Goal: Information Seeking & Learning: Find specific page/section

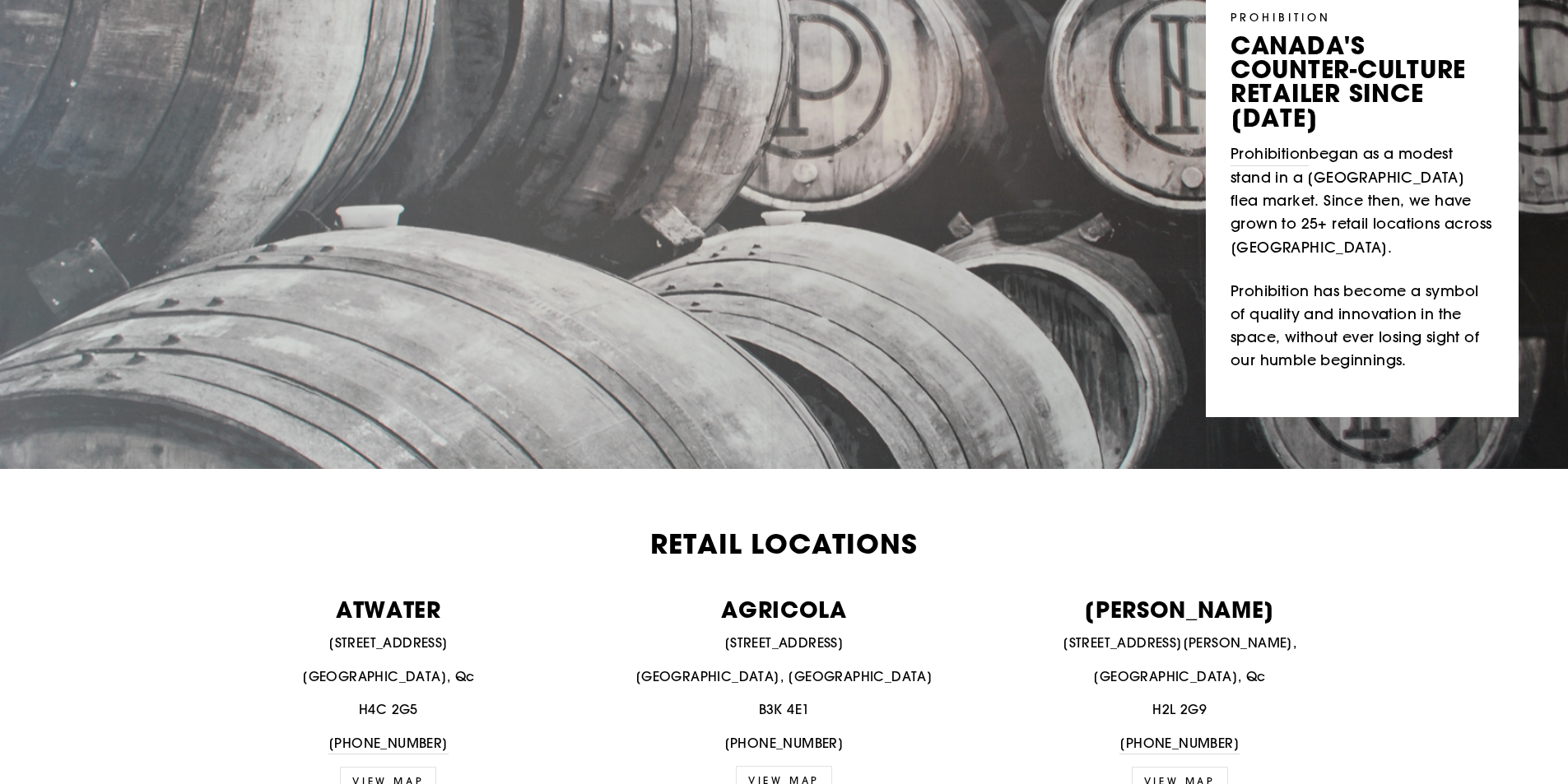
scroll to position [330, 0]
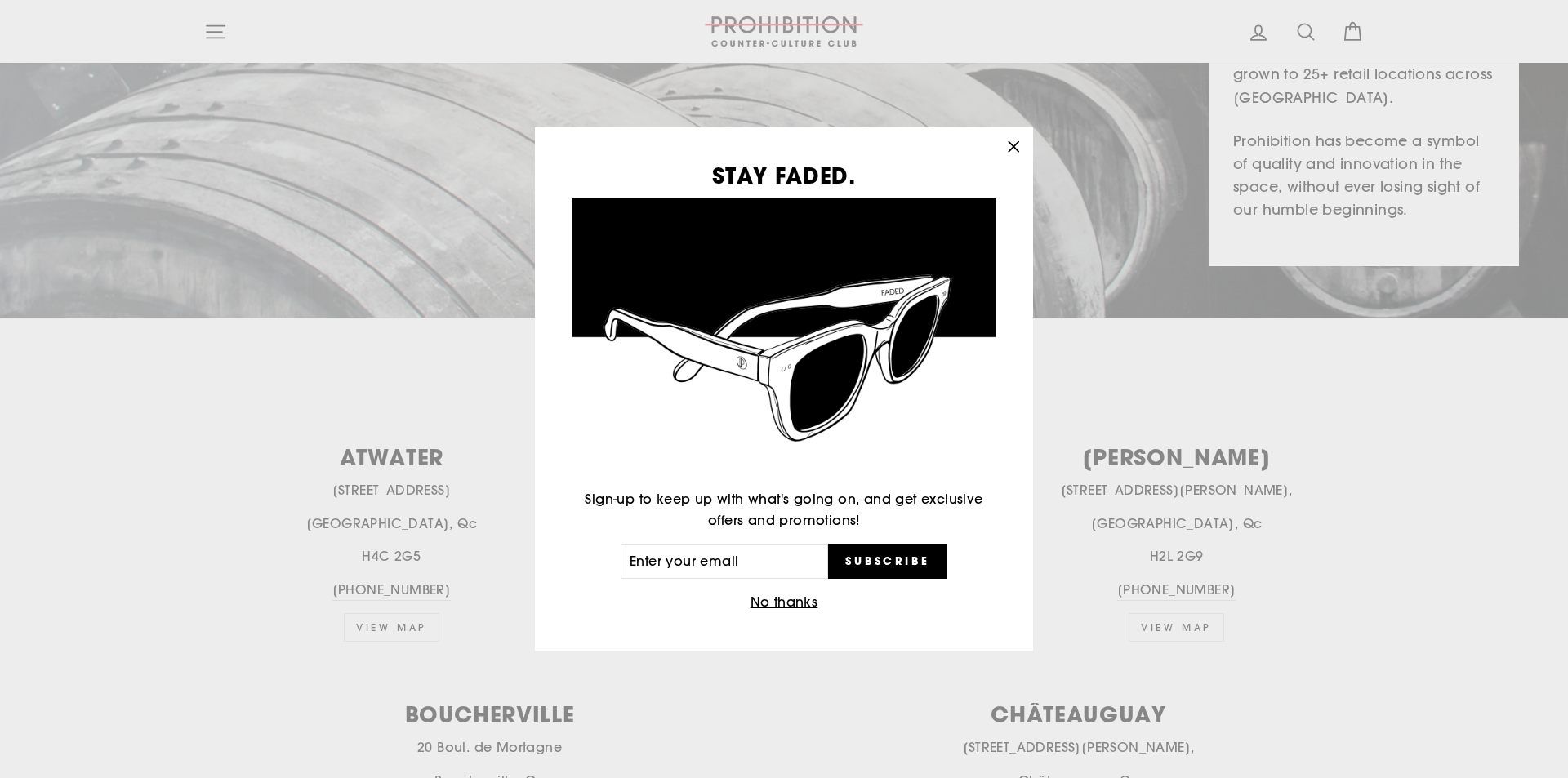
click at [1114, 155] on div "STAY FADED. Sign-up to keep up with what's going on, and get exclusive offers a…" at bounding box center [784, 389] width 1568 height 778
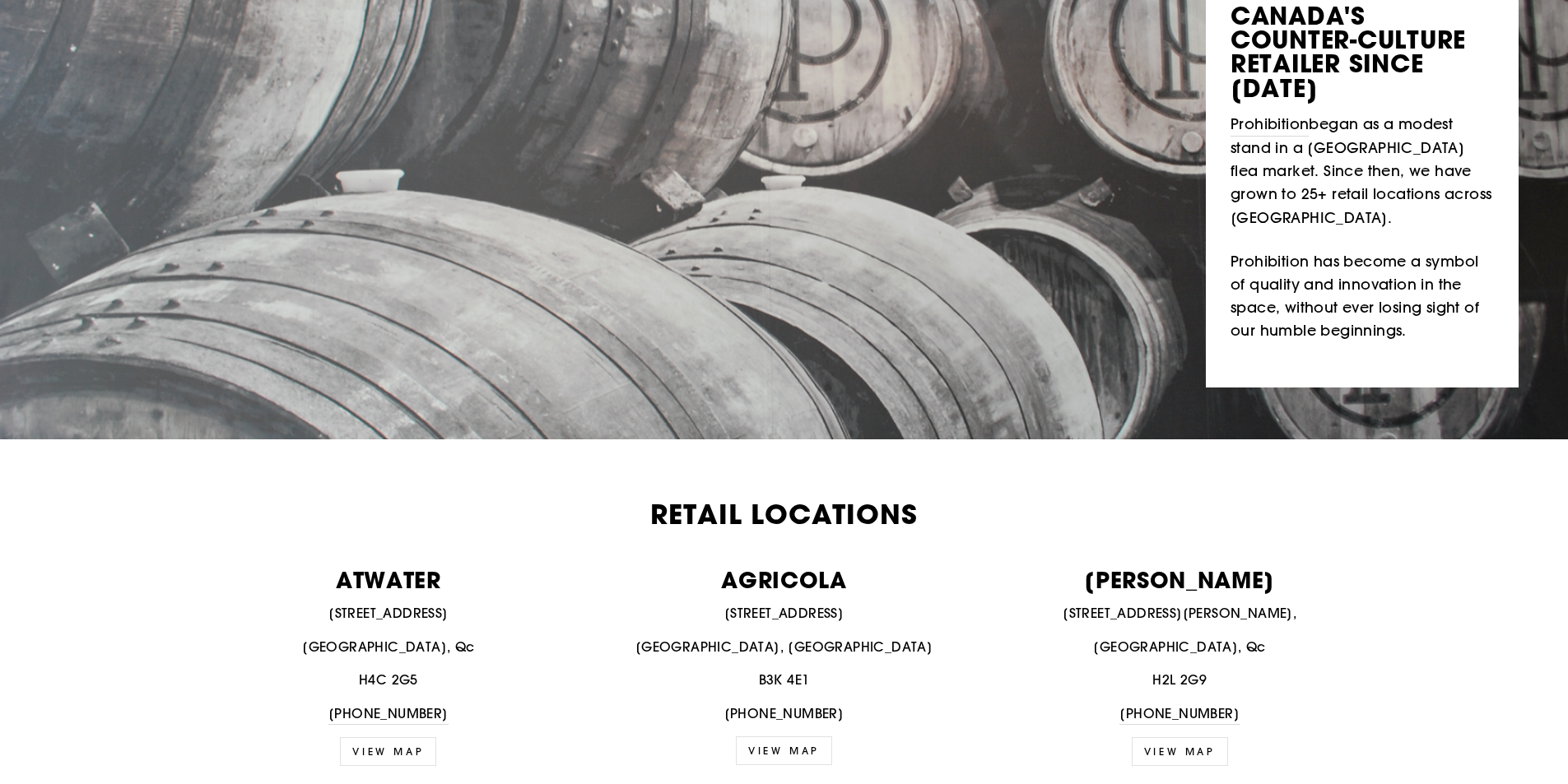
scroll to position [0, 0]
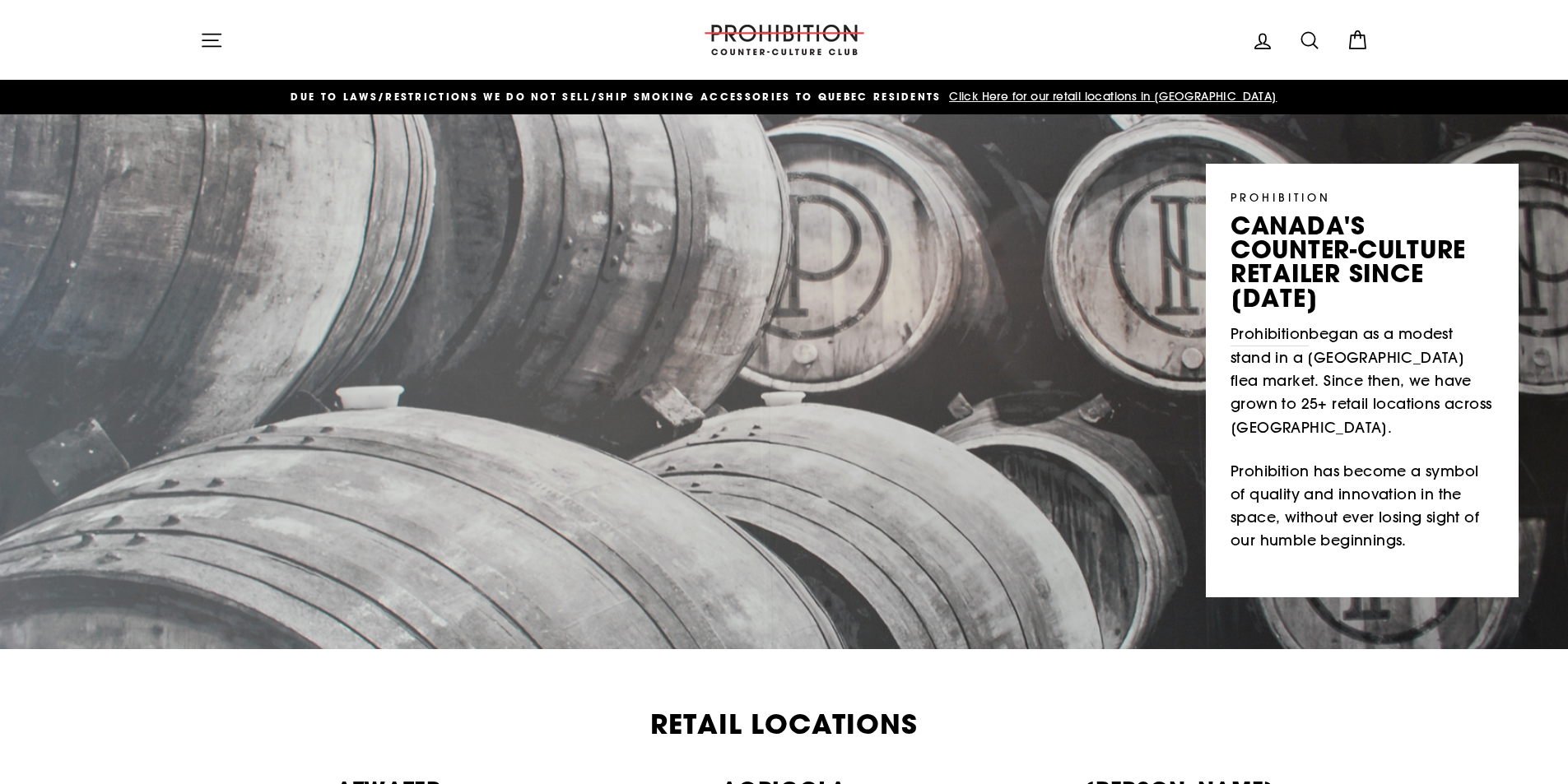
click at [1361, 47] on icon at bounding box center [1357, 40] width 23 height 23
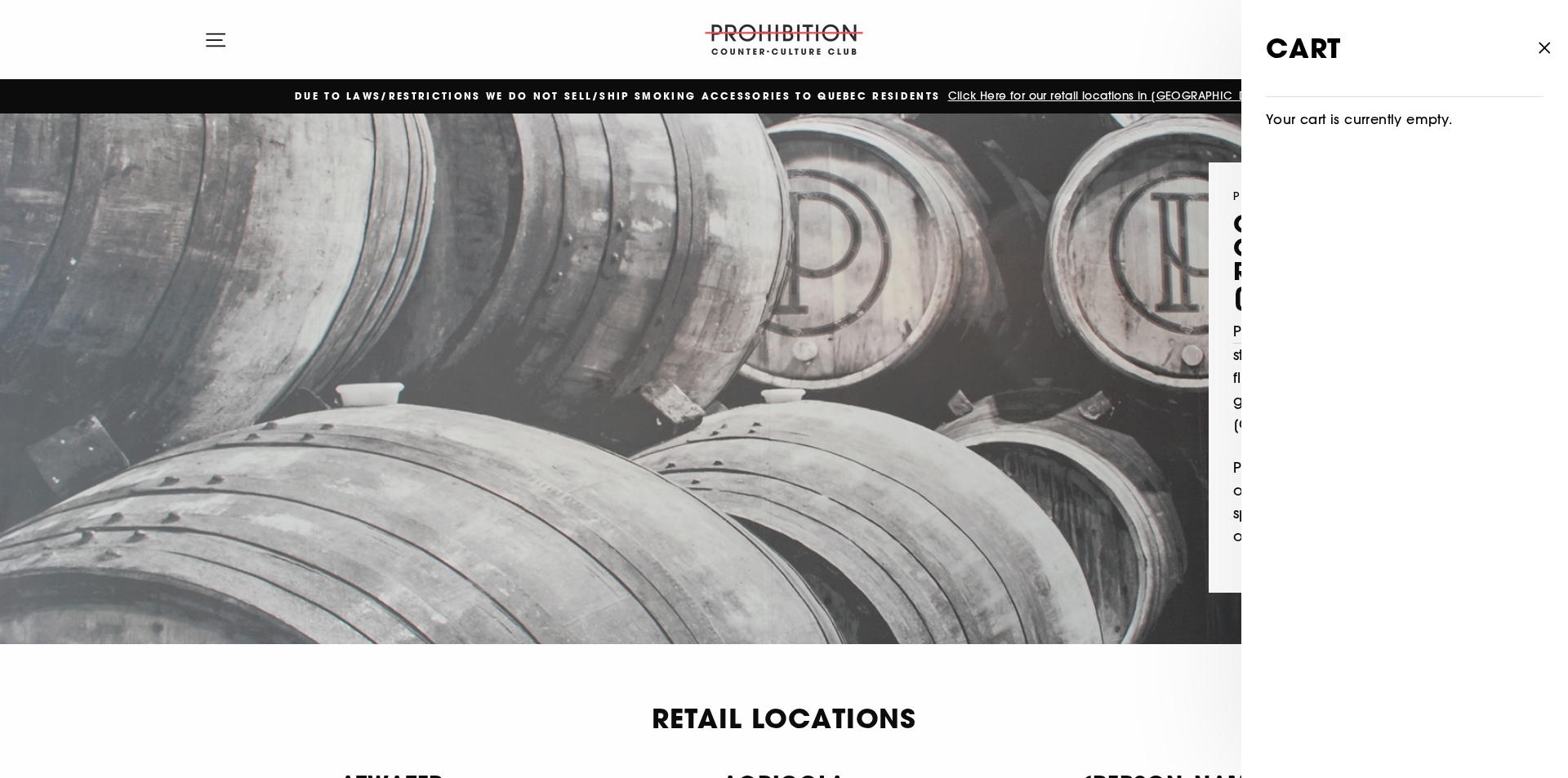
click at [1545, 44] on icon "button" at bounding box center [1543, 47] width 23 height 23
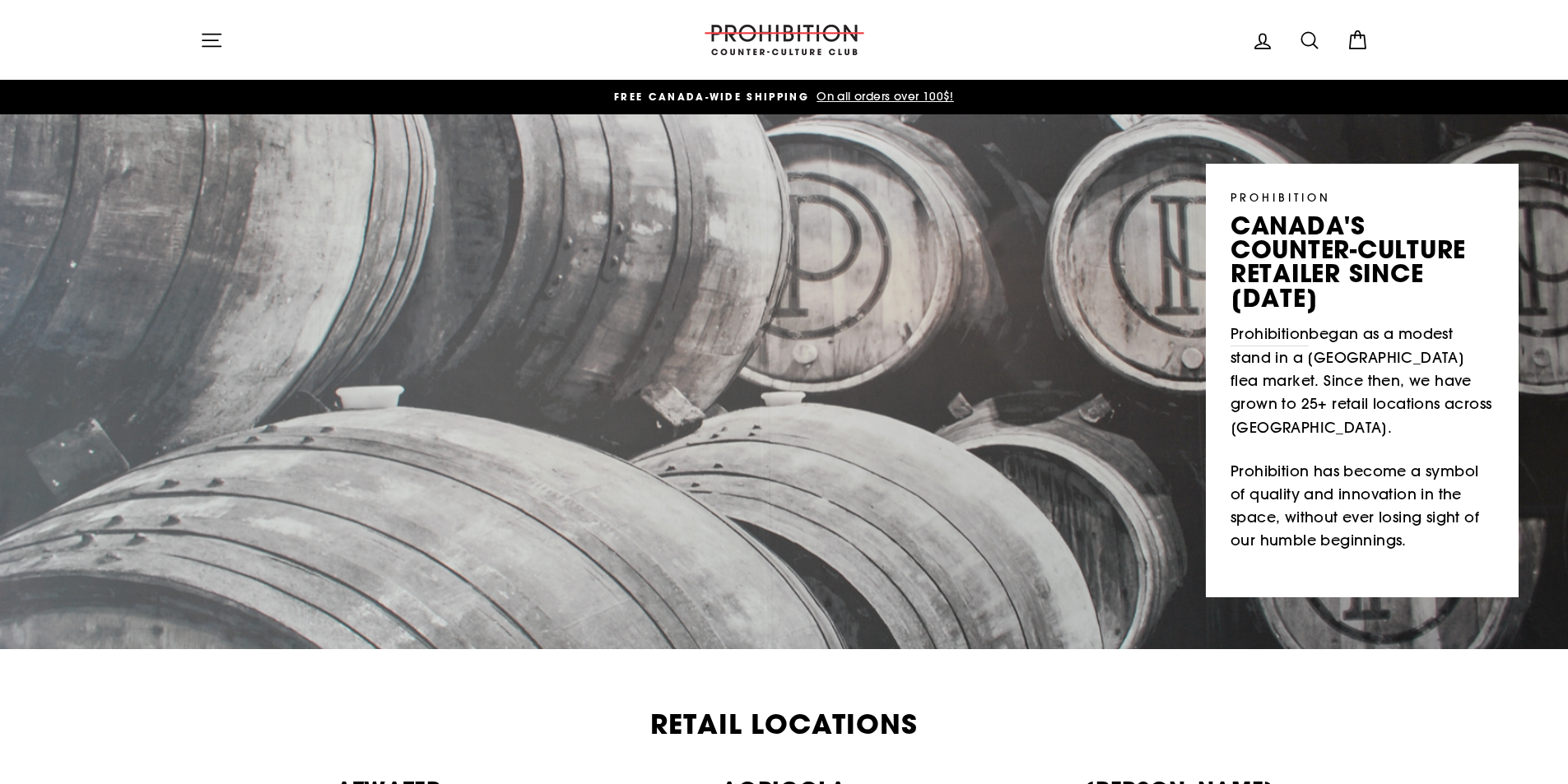
click at [208, 40] on icon "button" at bounding box center [212, 40] width 18 height 12
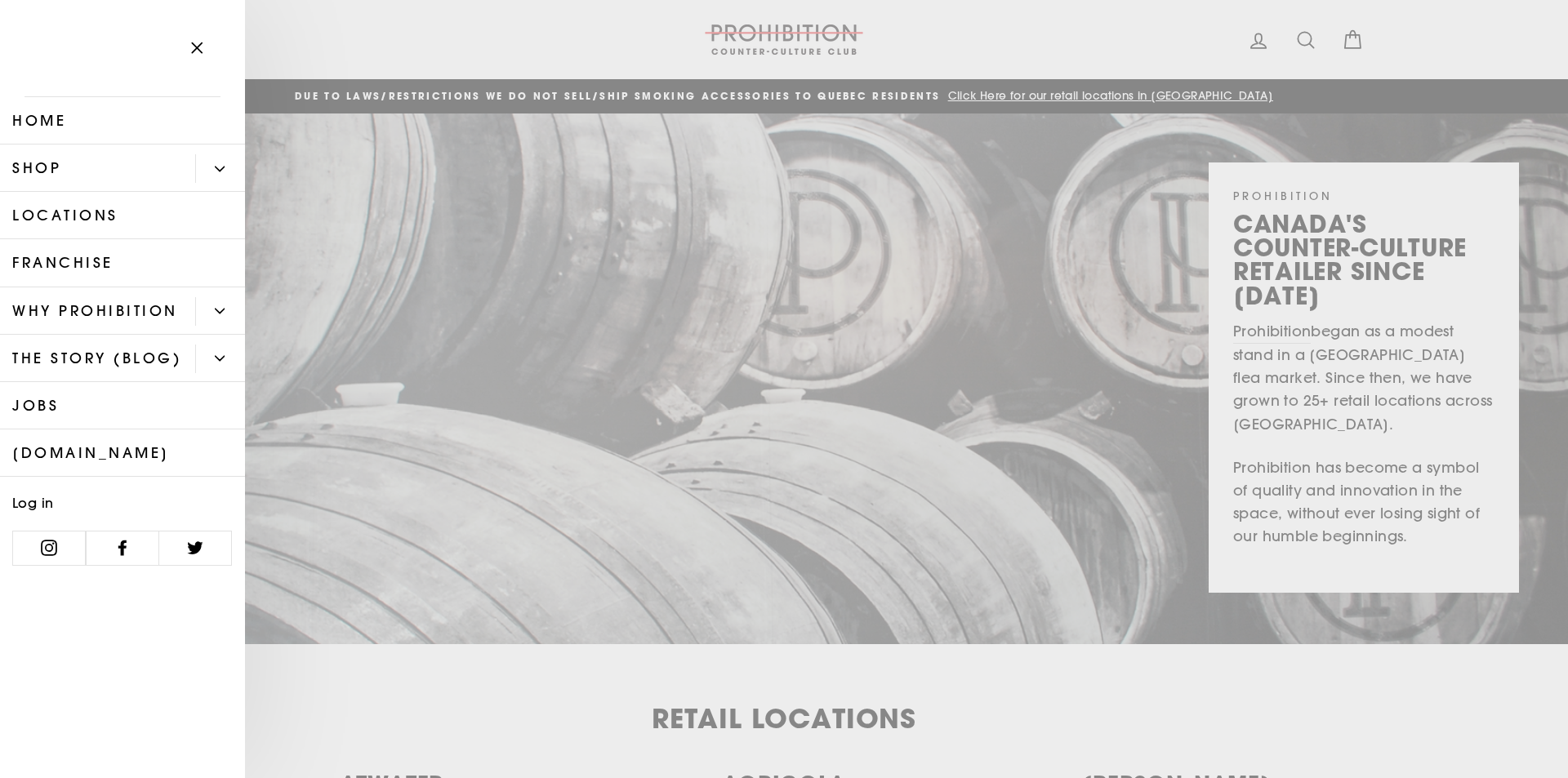
click at [222, 164] on icon "Primary" at bounding box center [220, 169] width 10 height 10
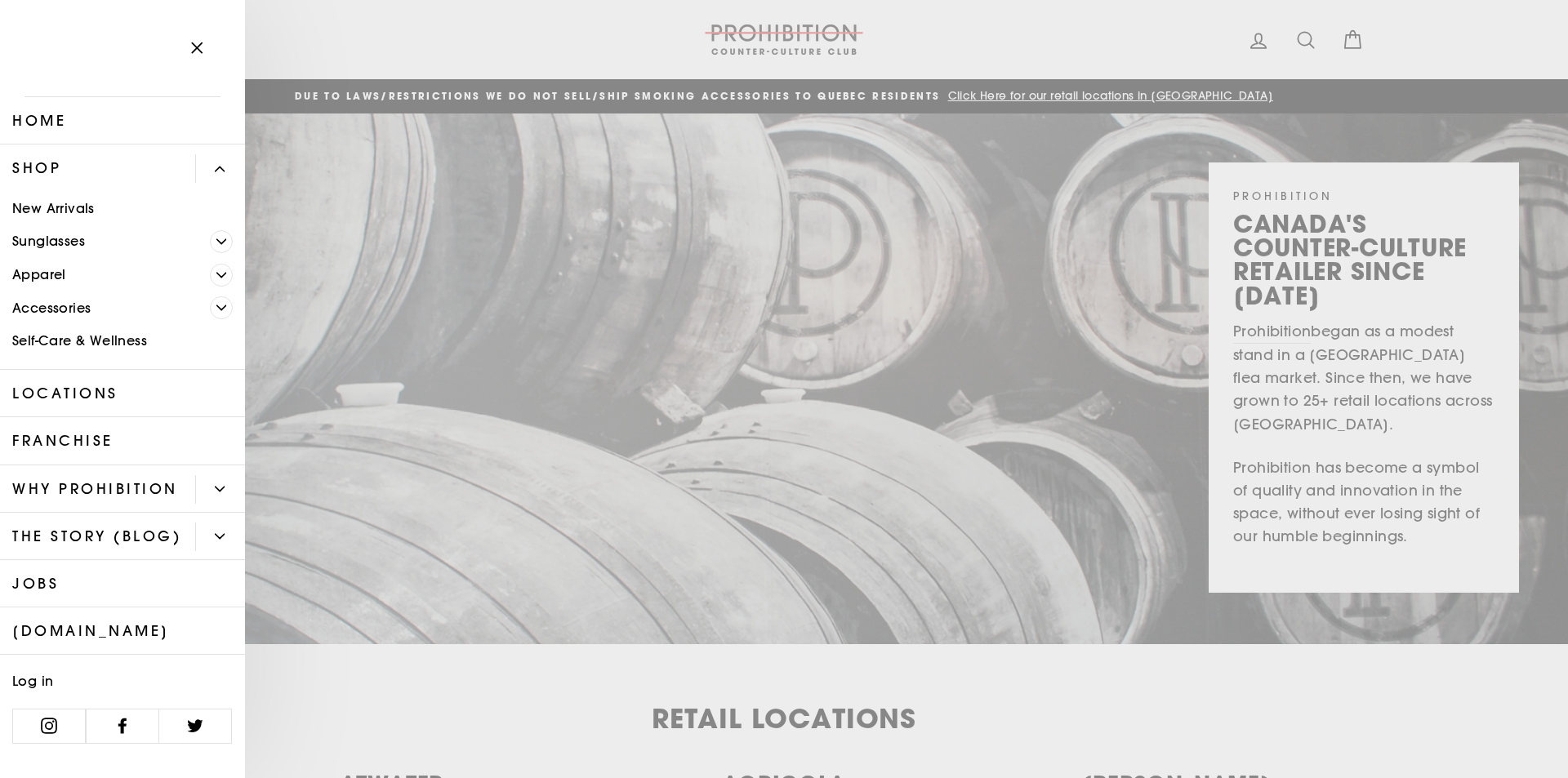
click at [216, 276] on span "Primary" at bounding box center [221, 275] width 23 height 23
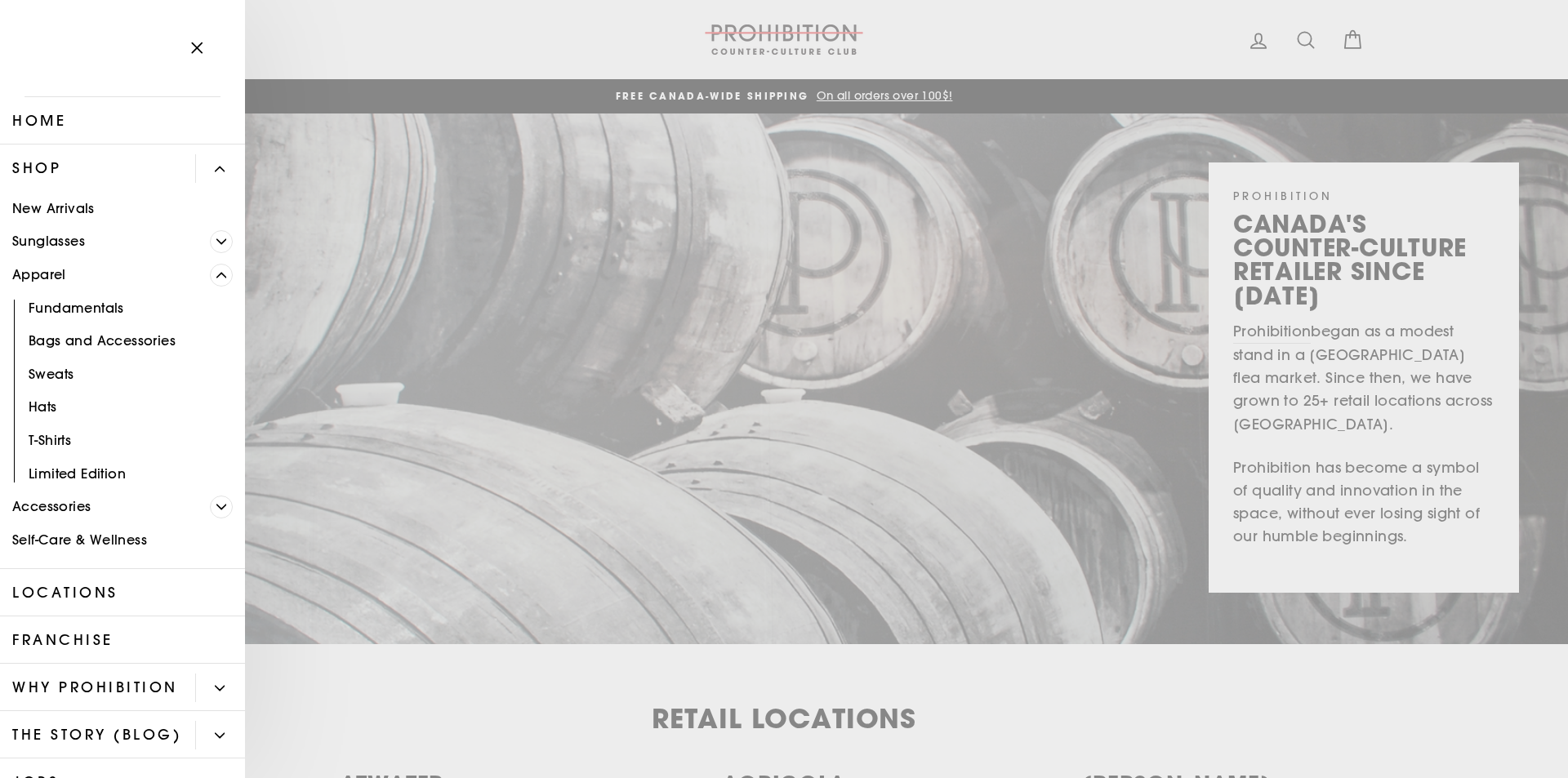
click at [216, 276] on span "Primary" at bounding box center [221, 275] width 23 height 23
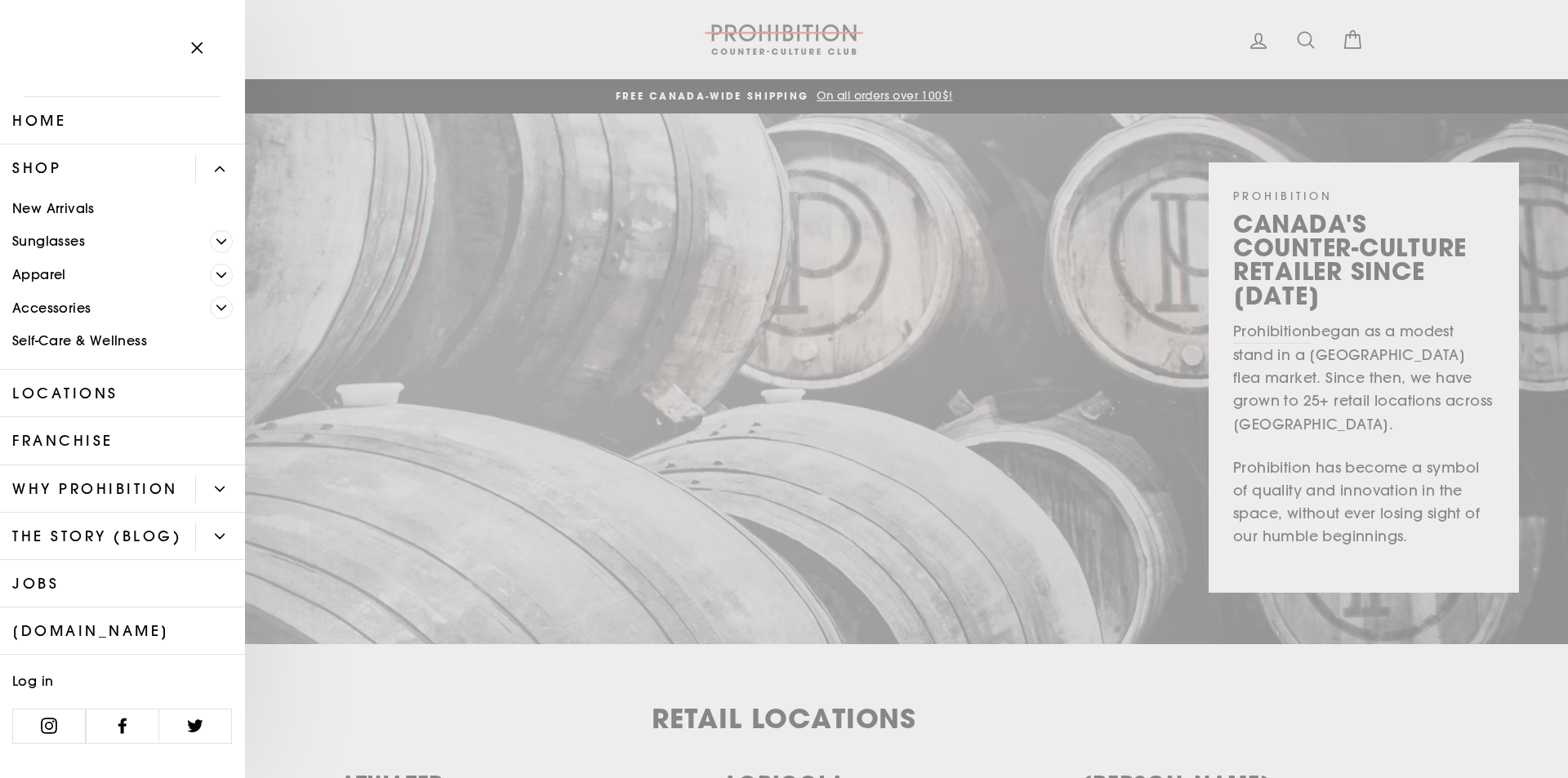
click at [219, 303] on span "Primary" at bounding box center [221, 307] width 23 height 23
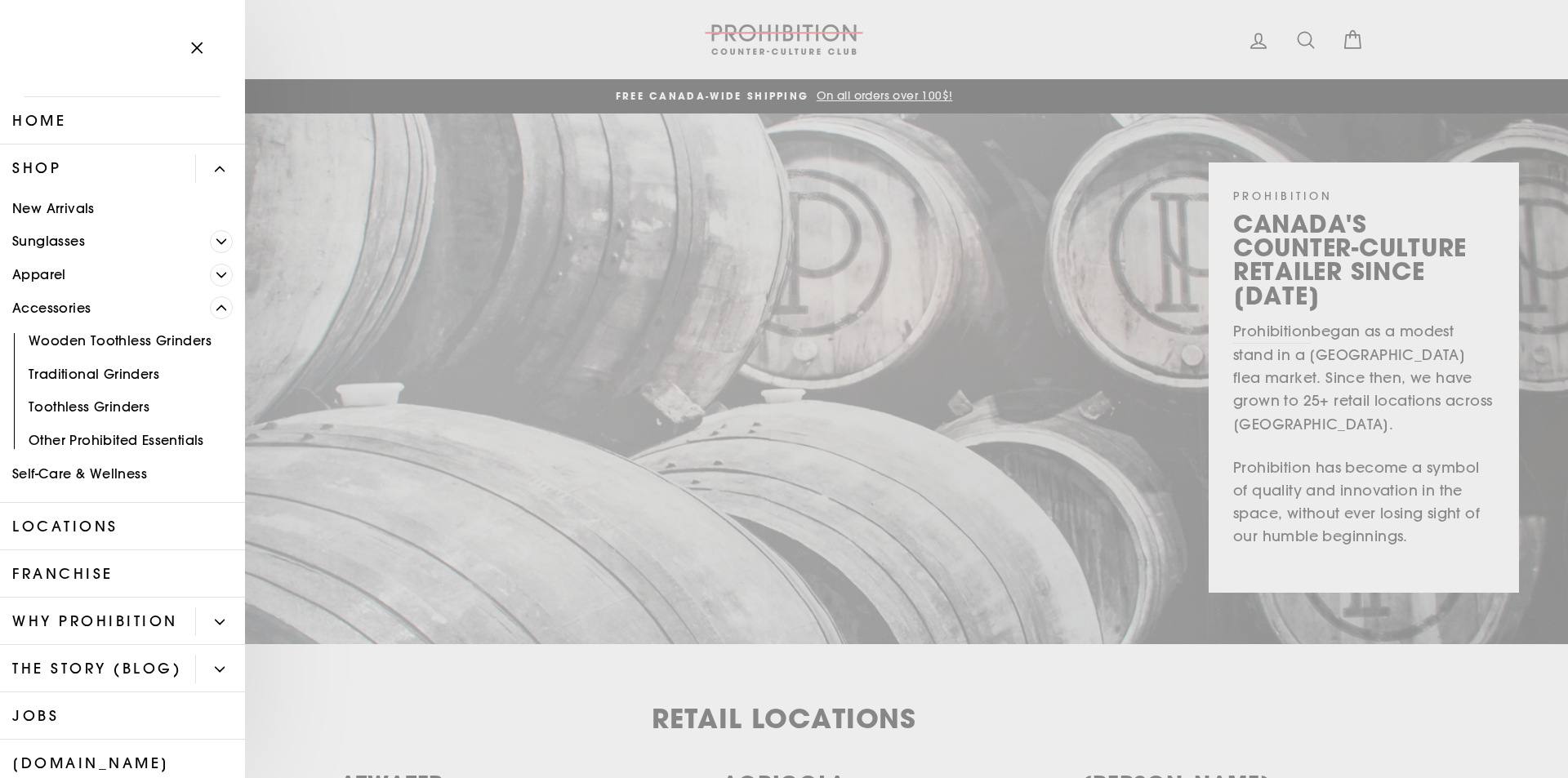
click at [219, 303] on span "Primary" at bounding box center [221, 307] width 23 height 23
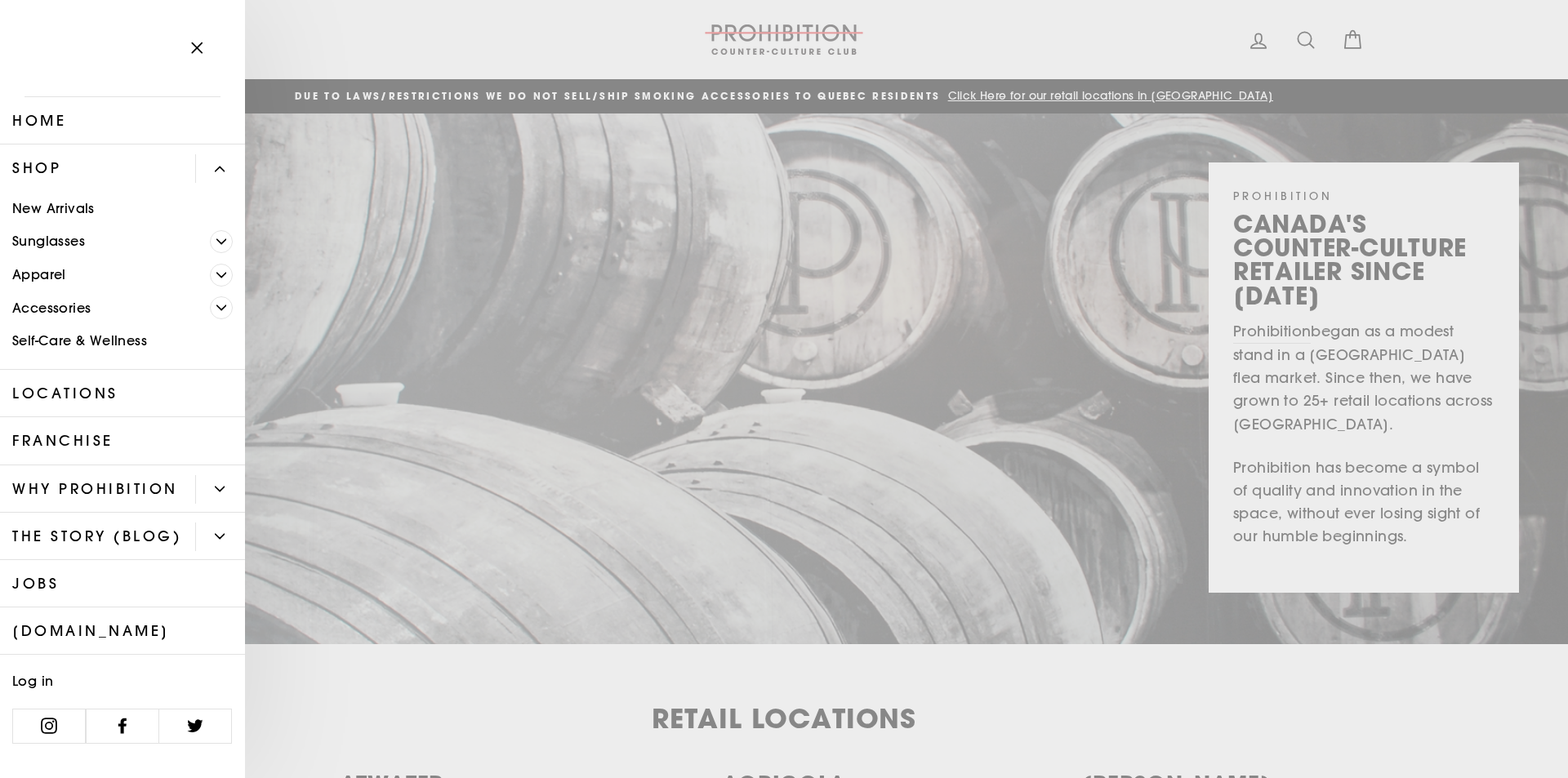
click at [203, 43] on icon "button" at bounding box center [196, 47] width 23 height 23
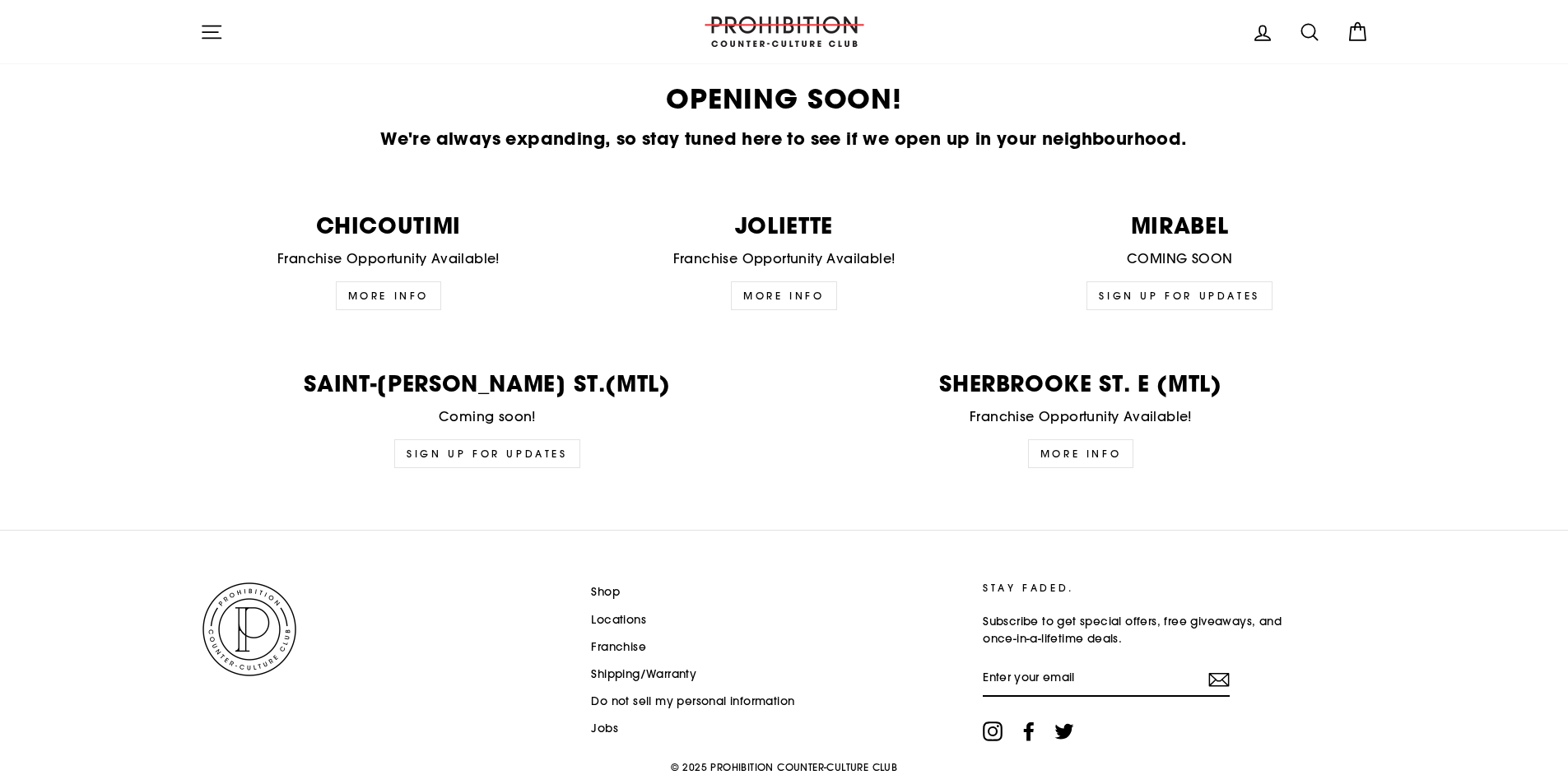
scroll to position [3965, 0]
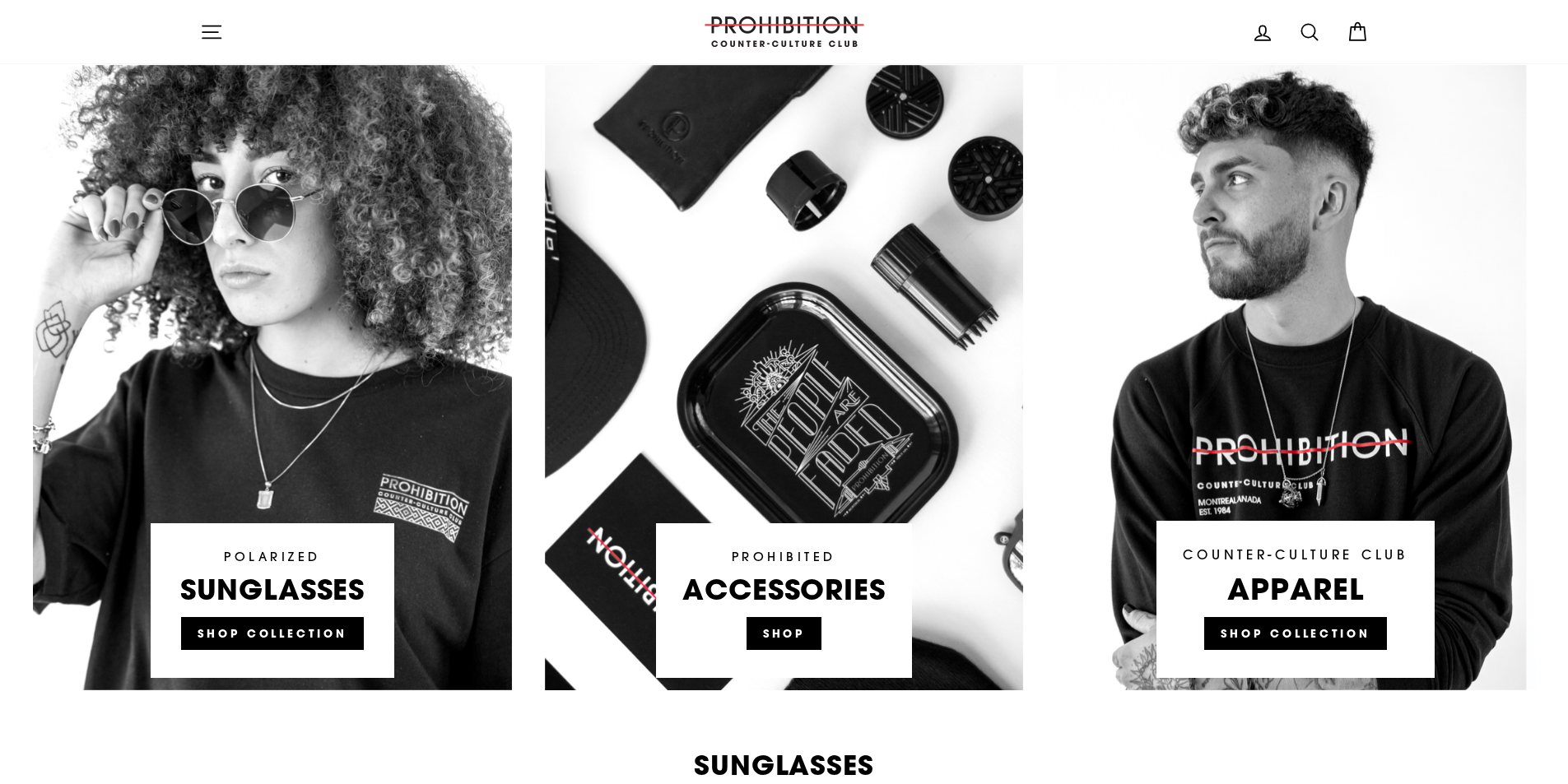
scroll to position [740, 0]
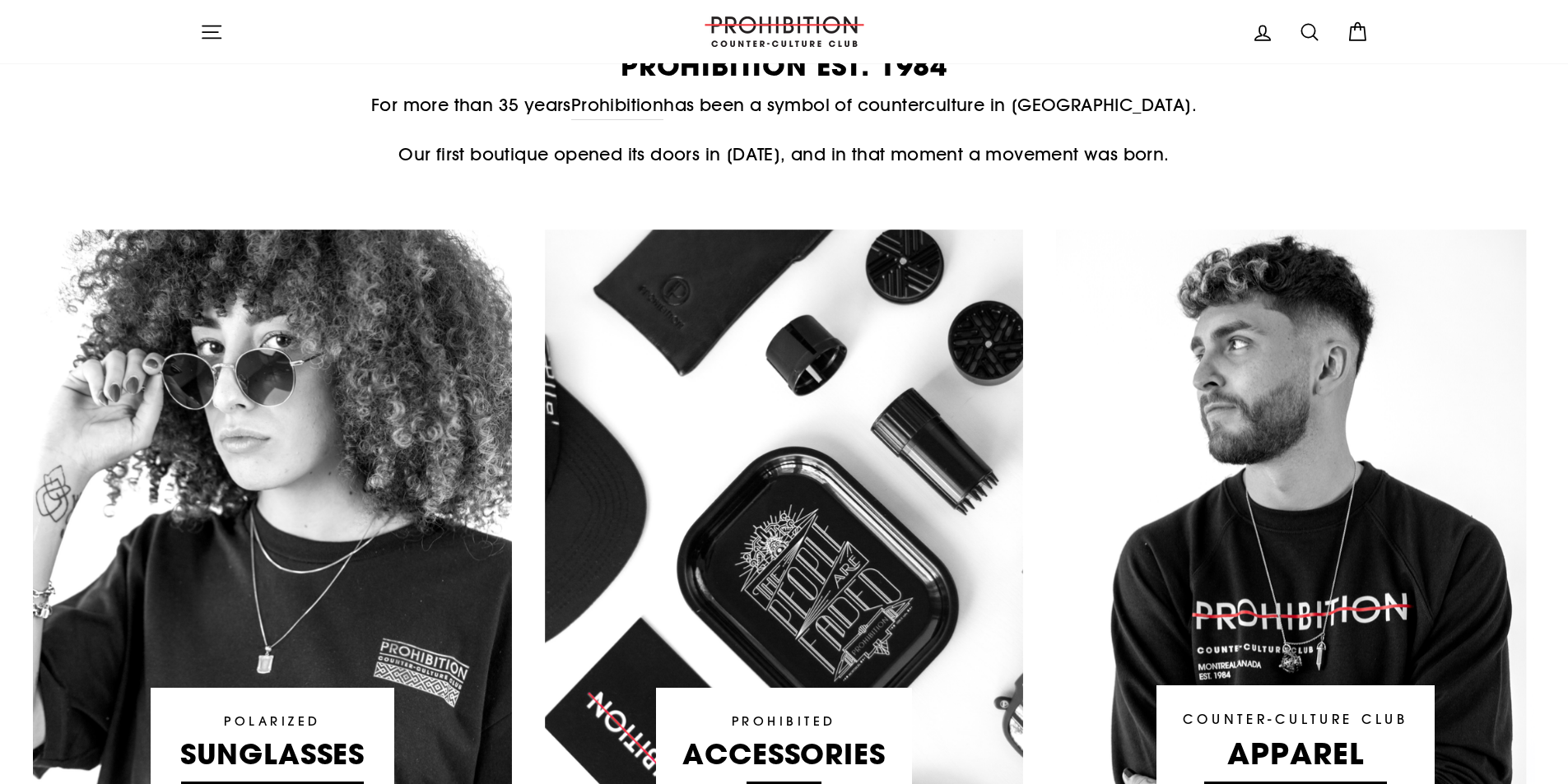
click at [826, 711] on link at bounding box center [784, 542] width 479 height 626
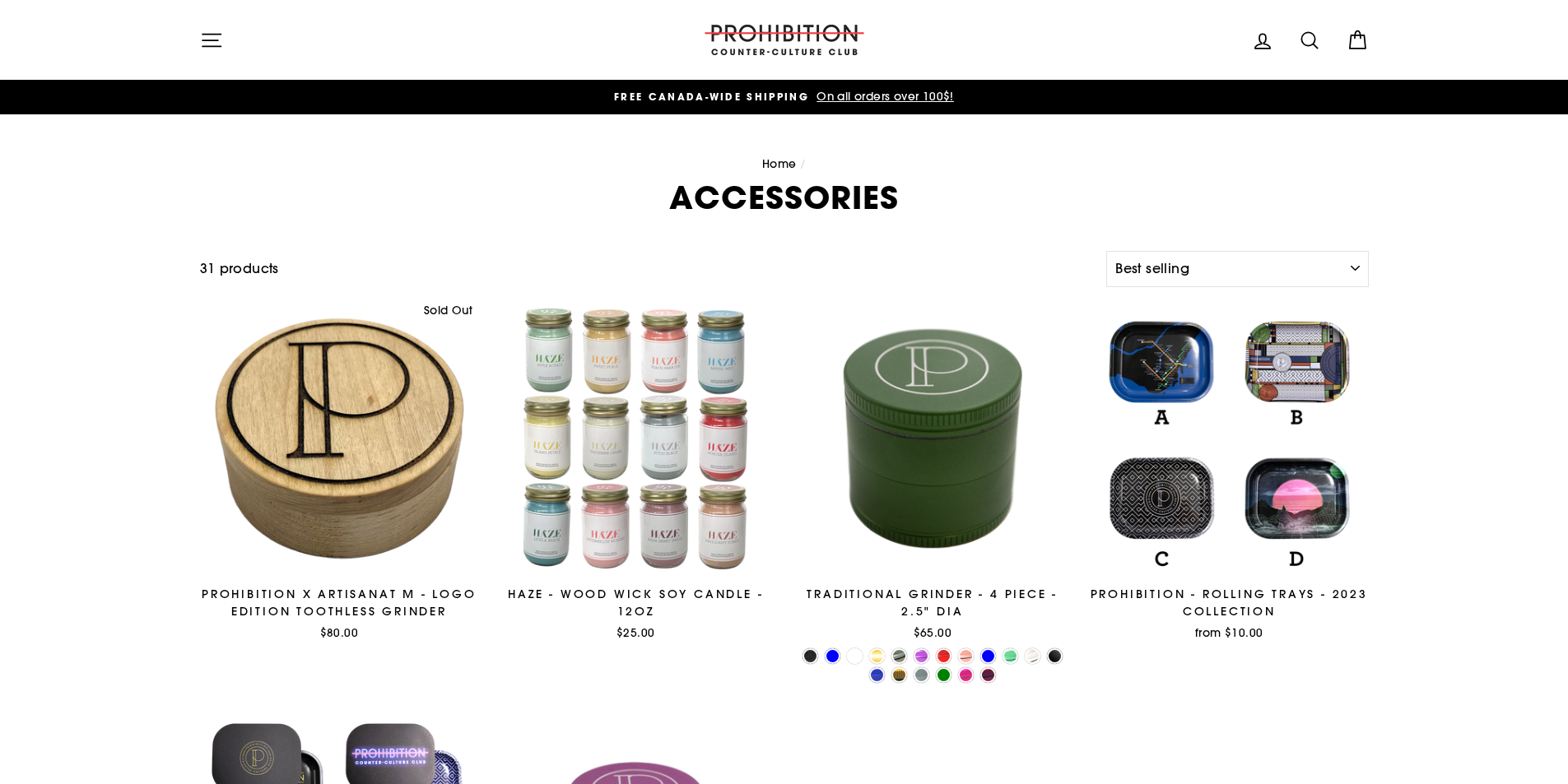
select select "best-selling"
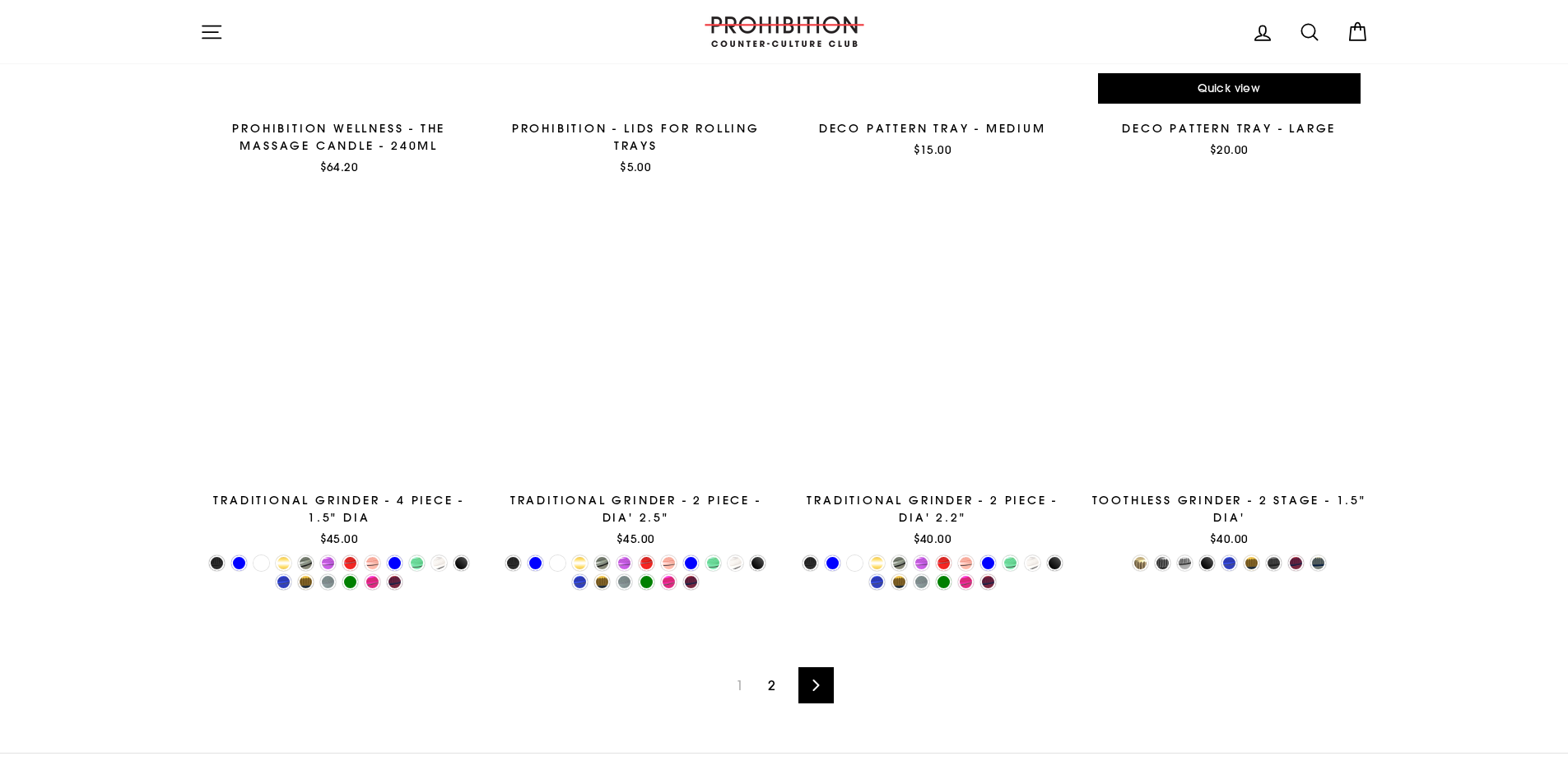
scroll to position [2716, 0]
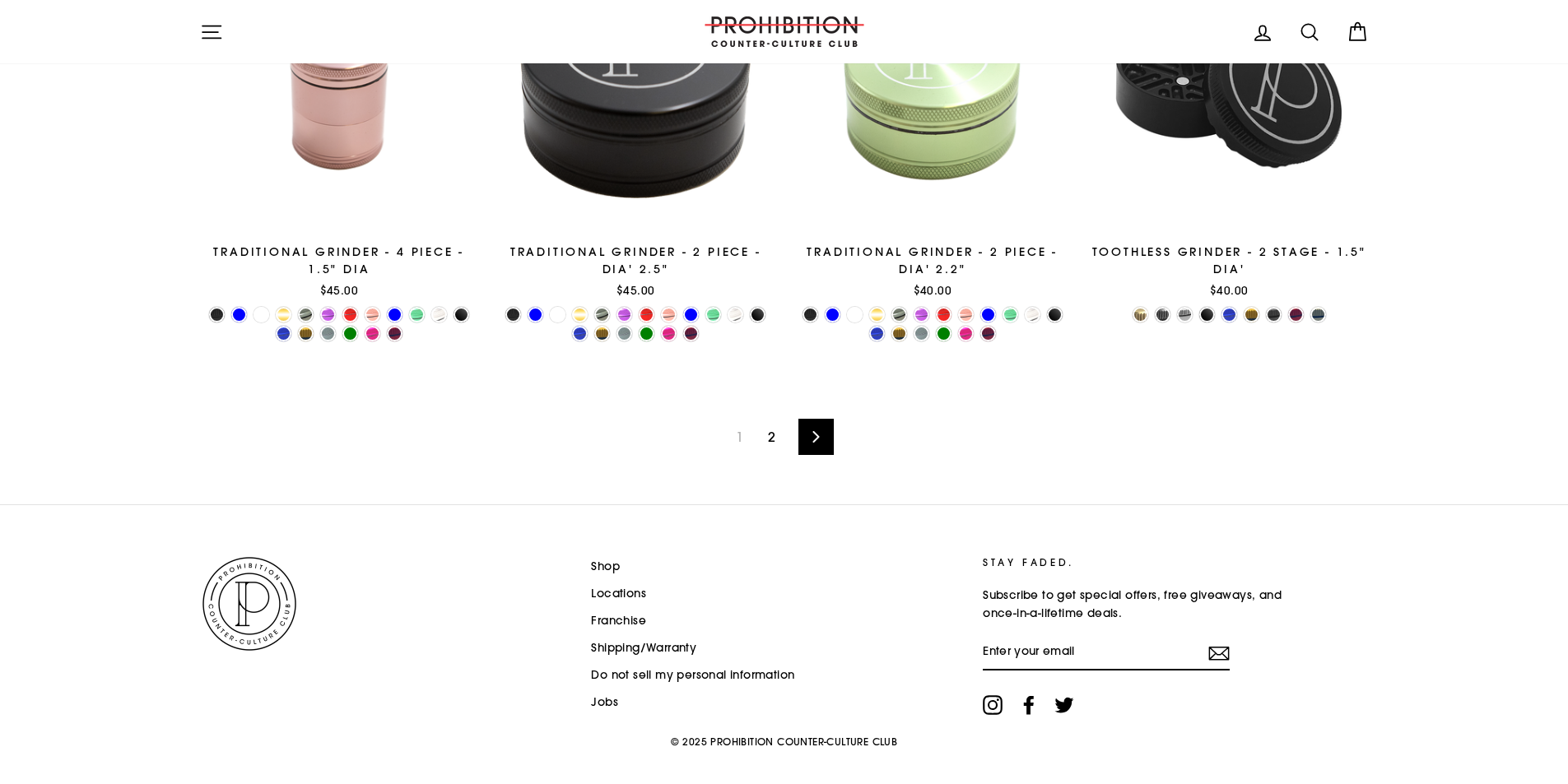
click at [736, 440] on span "1" at bounding box center [738, 437] width 27 height 27
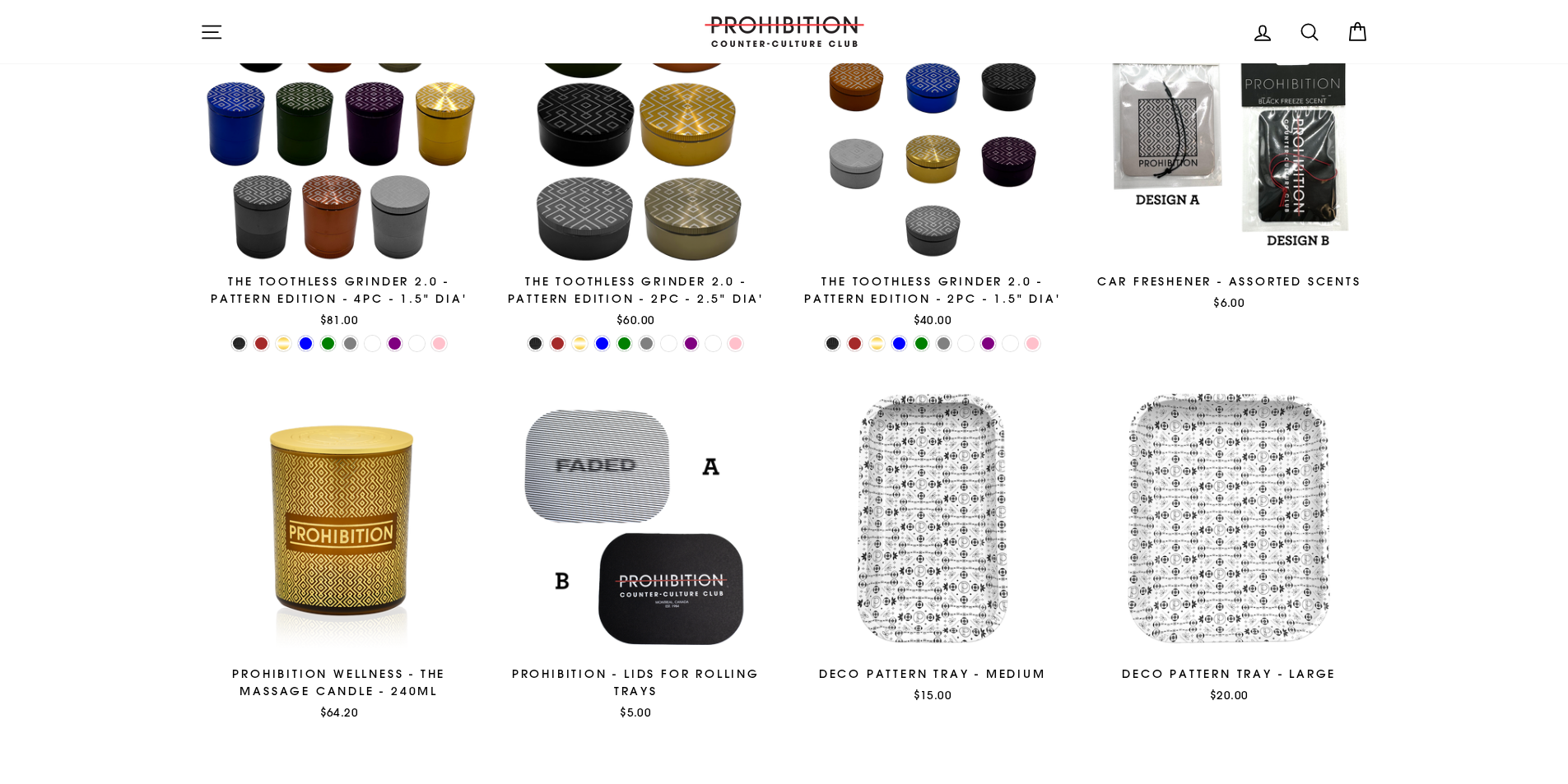
scroll to position [1894, 0]
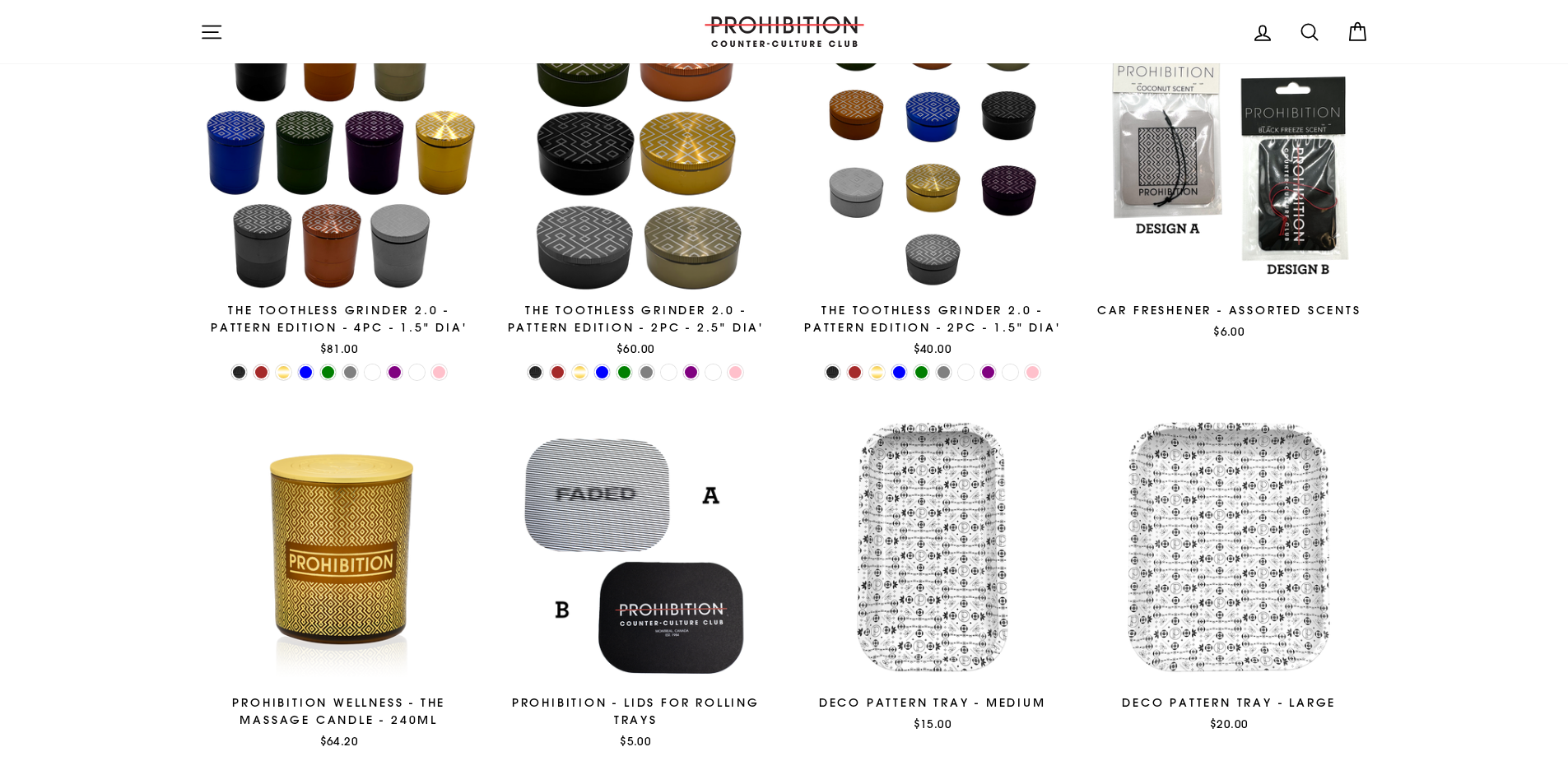
click at [1308, 29] on icon at bounding box center [1309, 32] width 23 height 23
type input "vapoteuse"
click at [200, 12] on button "Search" at bounding box center [218, 31] width 36 height 39
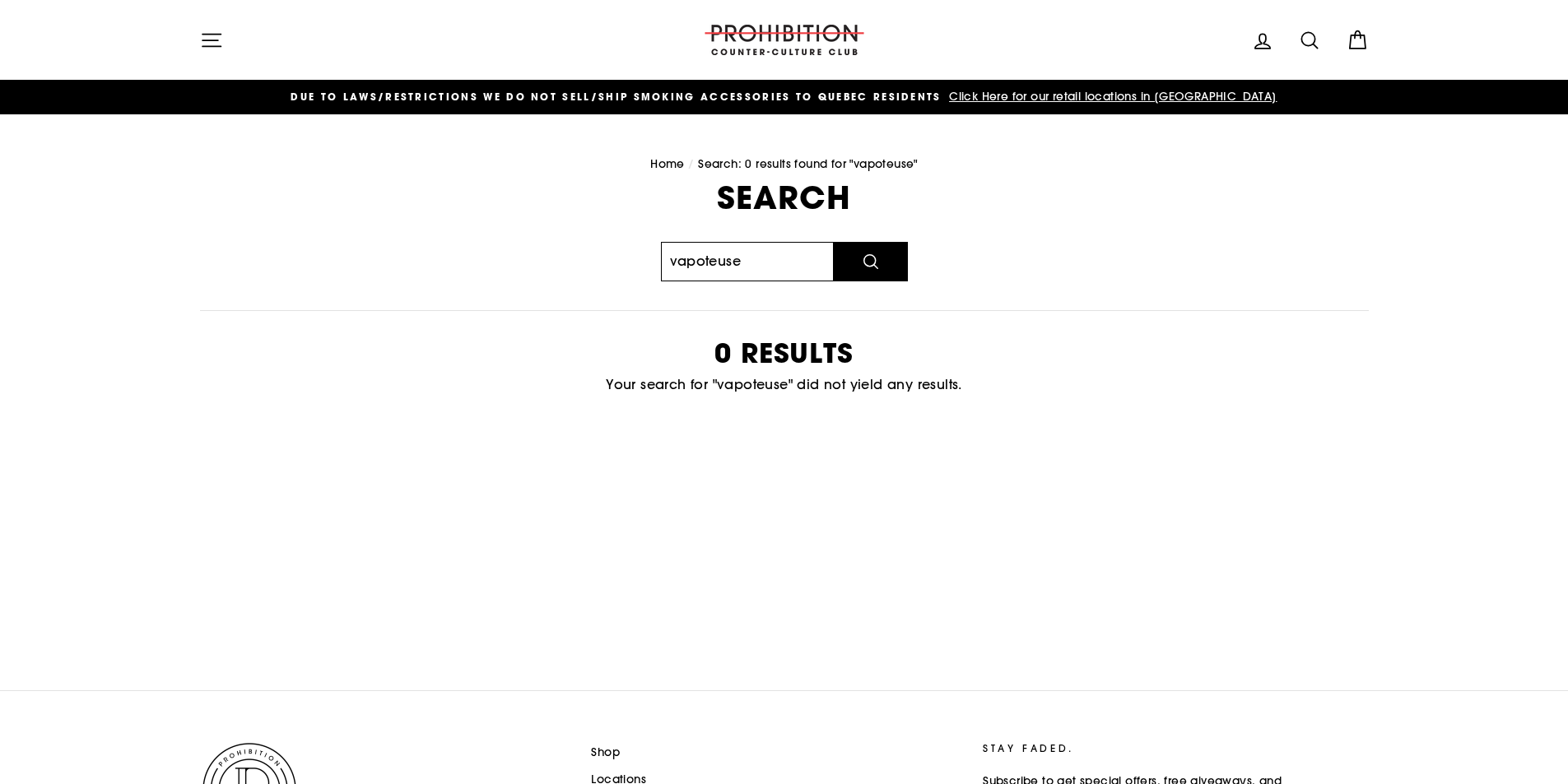
drag, startPoint x: 763, startPoint y: 266, endPoint x: 642, endPoint y: 286, distance: 122.6
click at [642, 286] on div "Search vapoteuse Search 0 results Your search for "vapoteuse" did not yield any…" at bounding box center [775, 310] width 1187 height 255
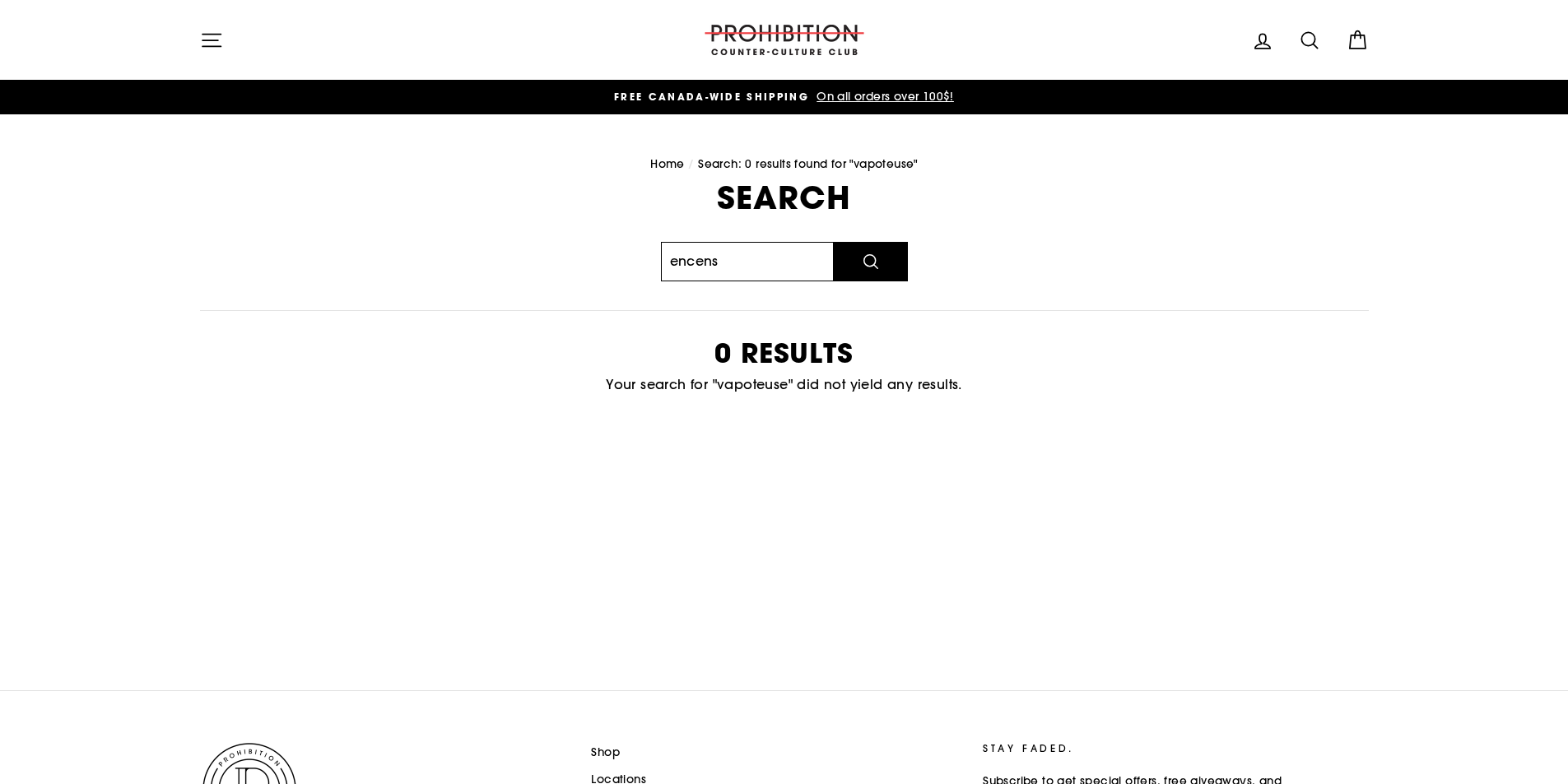
type input "encens"
click at [833, 242] on button "Search" at bounding box center [870, 261] width 74 height 40
